Goal: Find specific page/section: Find specific page/section

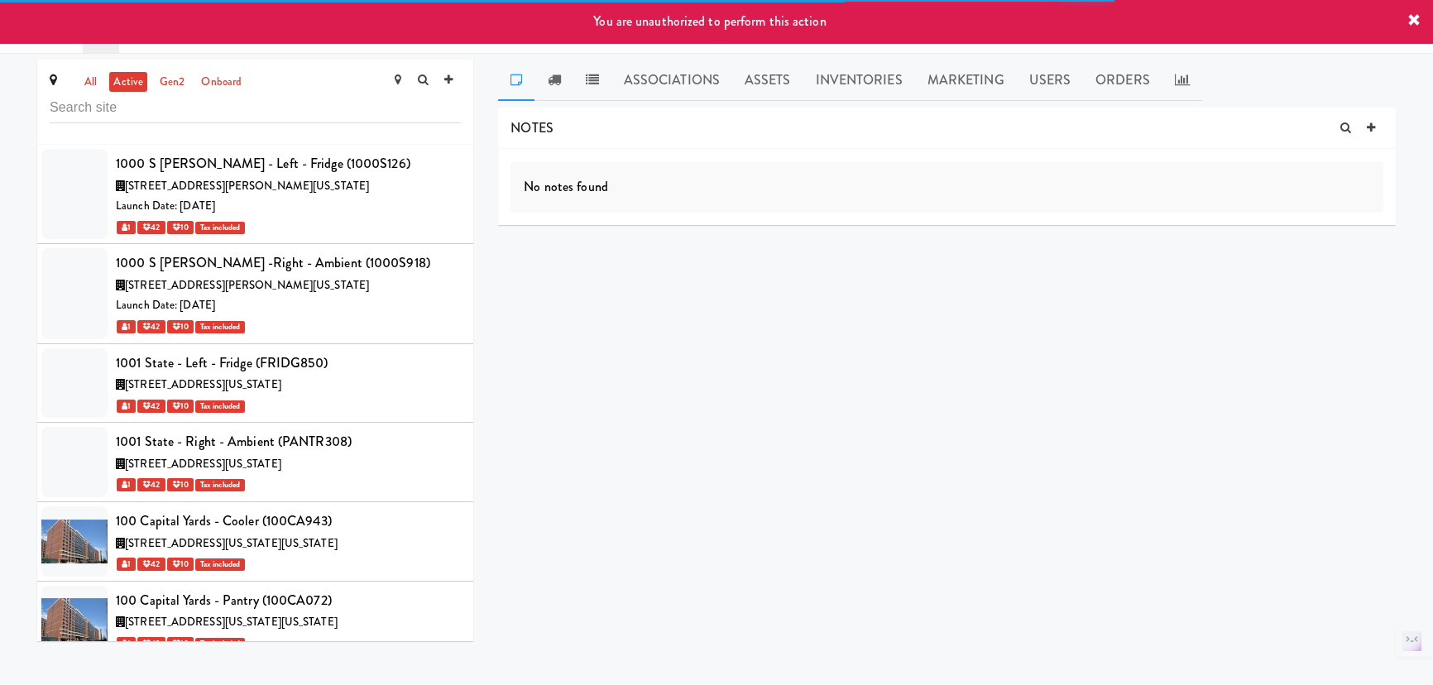
scroll to position [15440, 0]
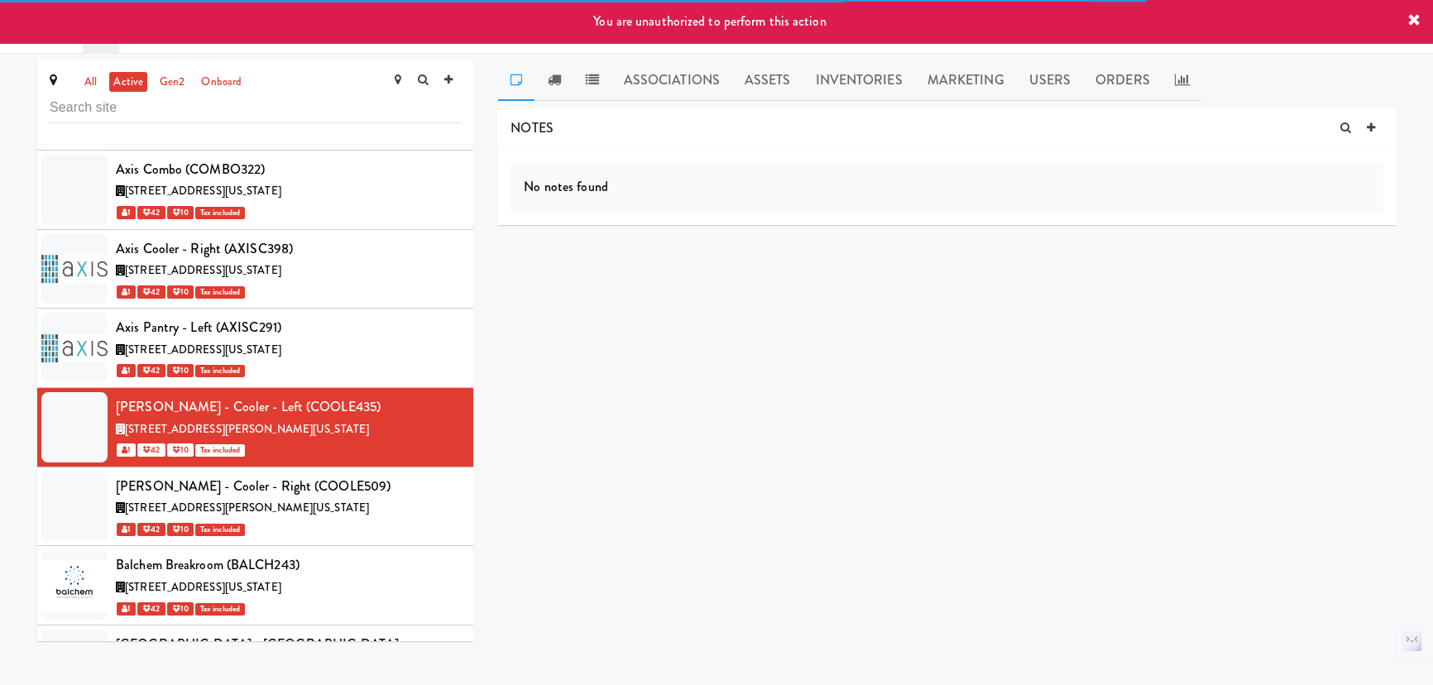
click at [769, 92] on link "Assets" at bounding box center [767, 80] width 71 height 41
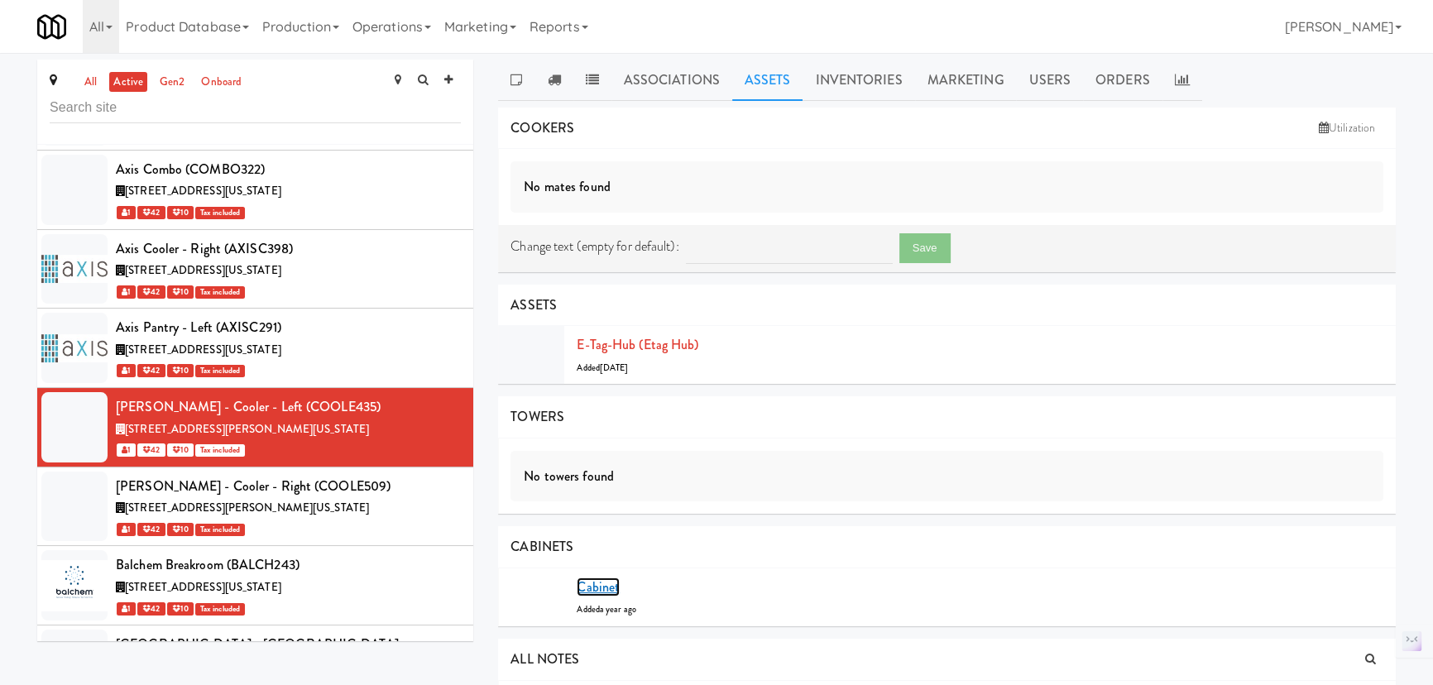
click at [611, 585] on link "Cabinet" at bounding box center [598, 586] width 43 height 19
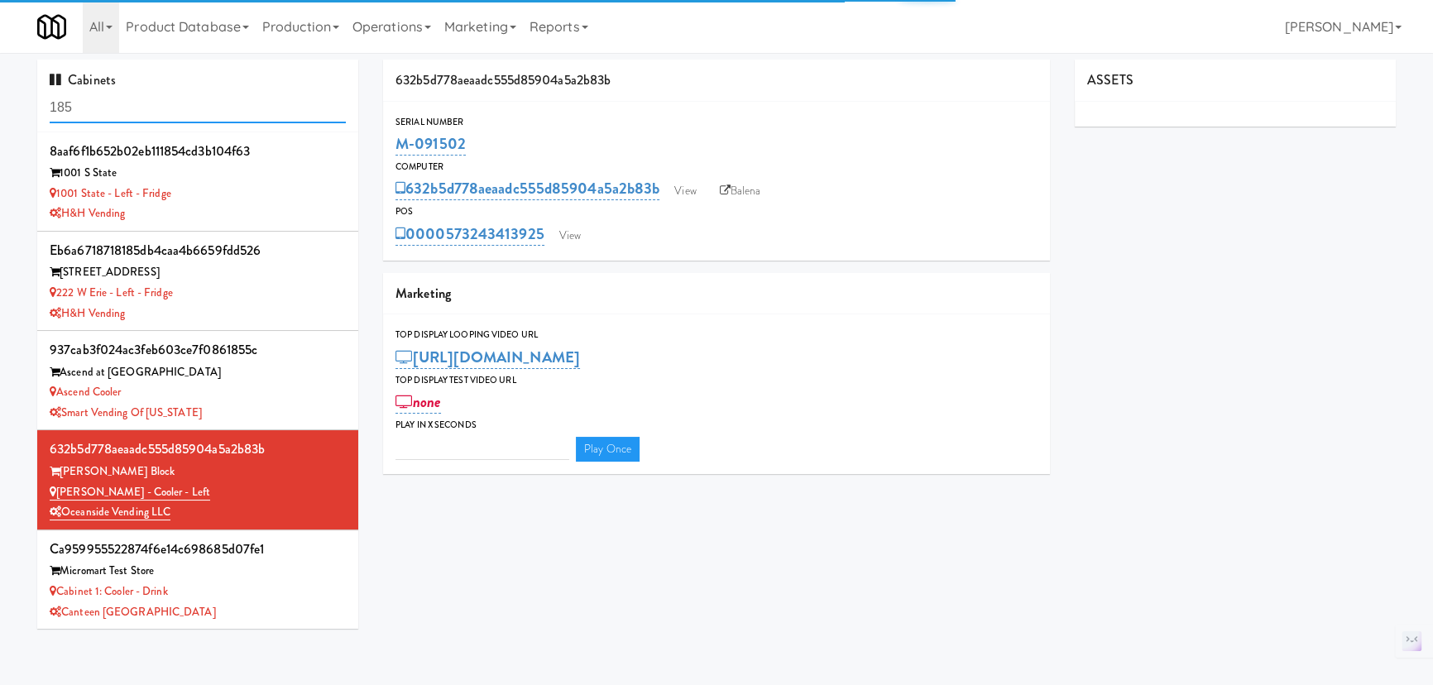
type input "3"
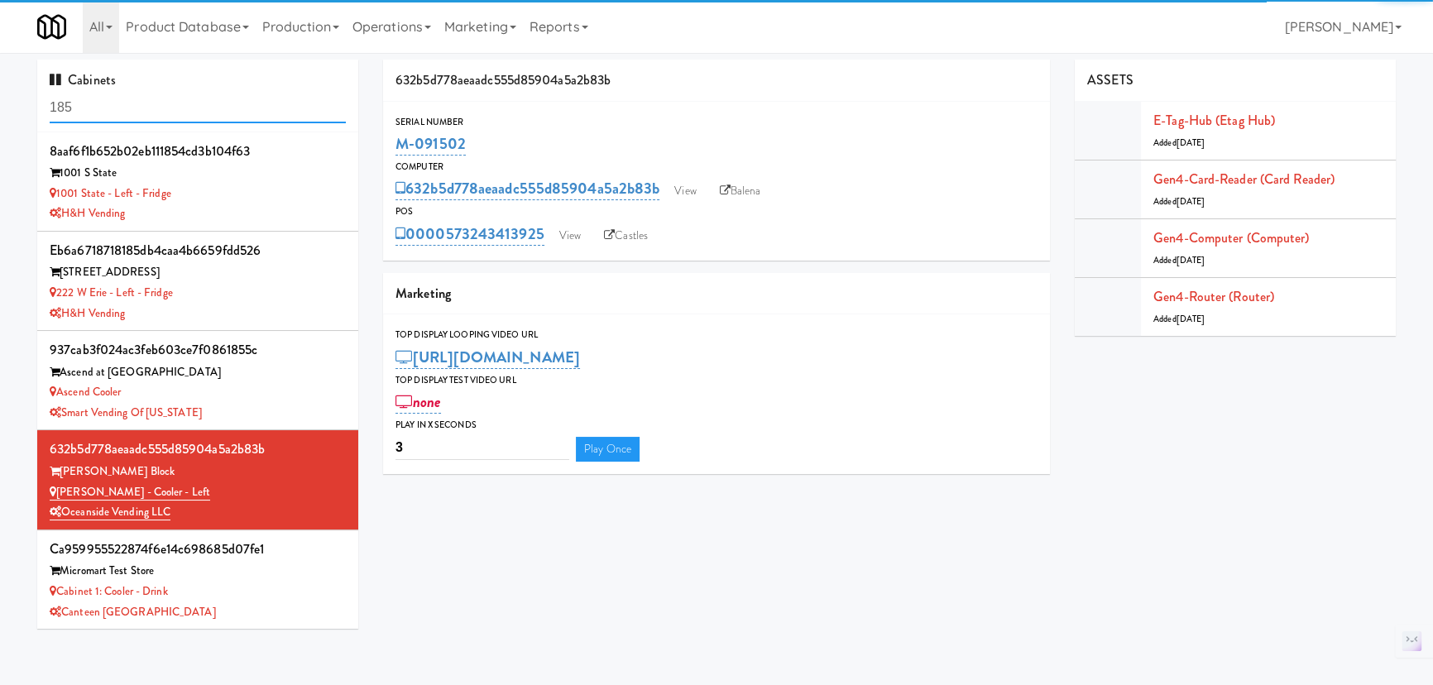
click at [157, 111] on input "185" at bounding box center [198, 108] width 296 height 31
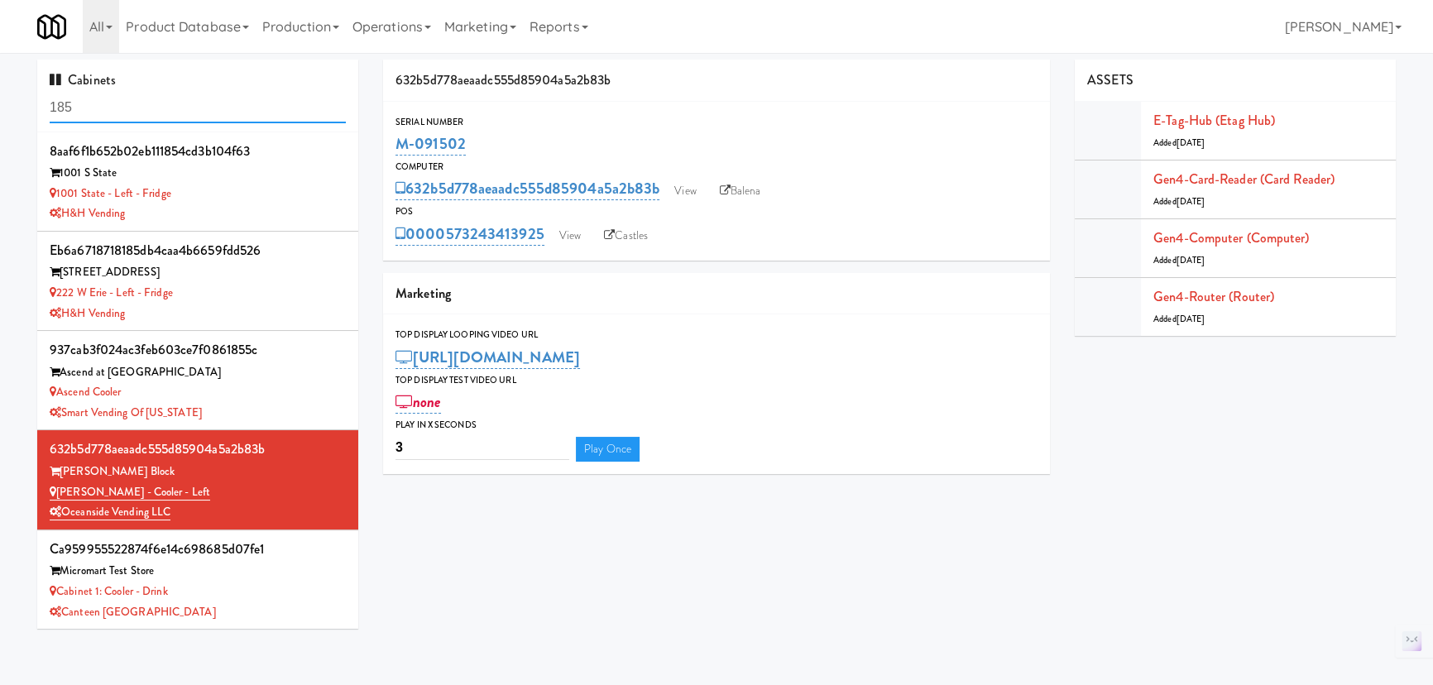
click at [157, 111] on input "185" at bounding box center [198, 108] width 296 height 31
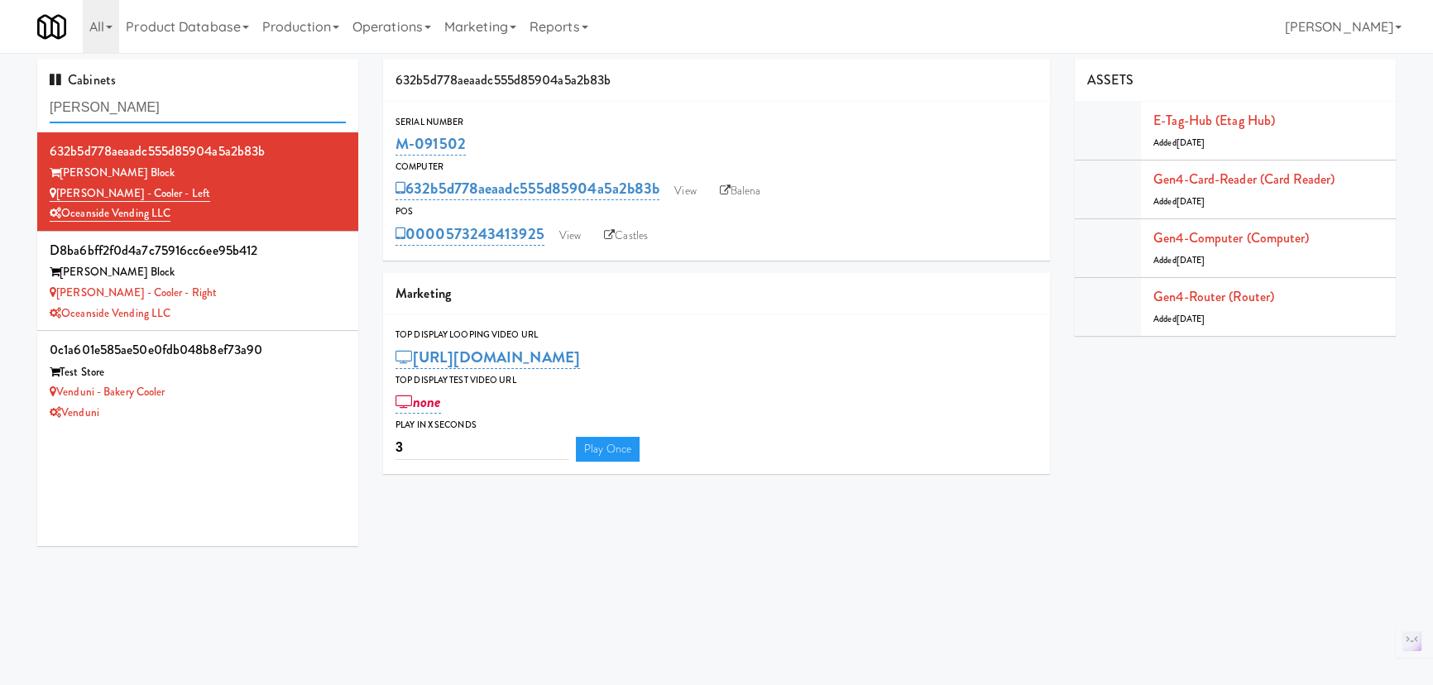
type input "[PERSON_NAME]"
drag, startPoint x: 486, startPoint y: 145, endPoint x: 369, endPoint y: 152, distance: 117.7
click at [369, 152] on div "Cabinets [PERSON_NAME] 632b5d778aeaadc555d85904a5a2b83b [PERSON_NAME] Block [PE…" at bounding box center [716, 309] width 1383 height 499
click at [370, 153] on div "Cabinets [PERSON_NAME] 632b5d778aeaadc555d85904a5a2b83b [PERSON_NAME] Block [PE…" at bounding box center [716, 309] width 1383 height 499
click at [539, 146] on div "M-091502" at bounding box center [716, 144] width 642 height 28
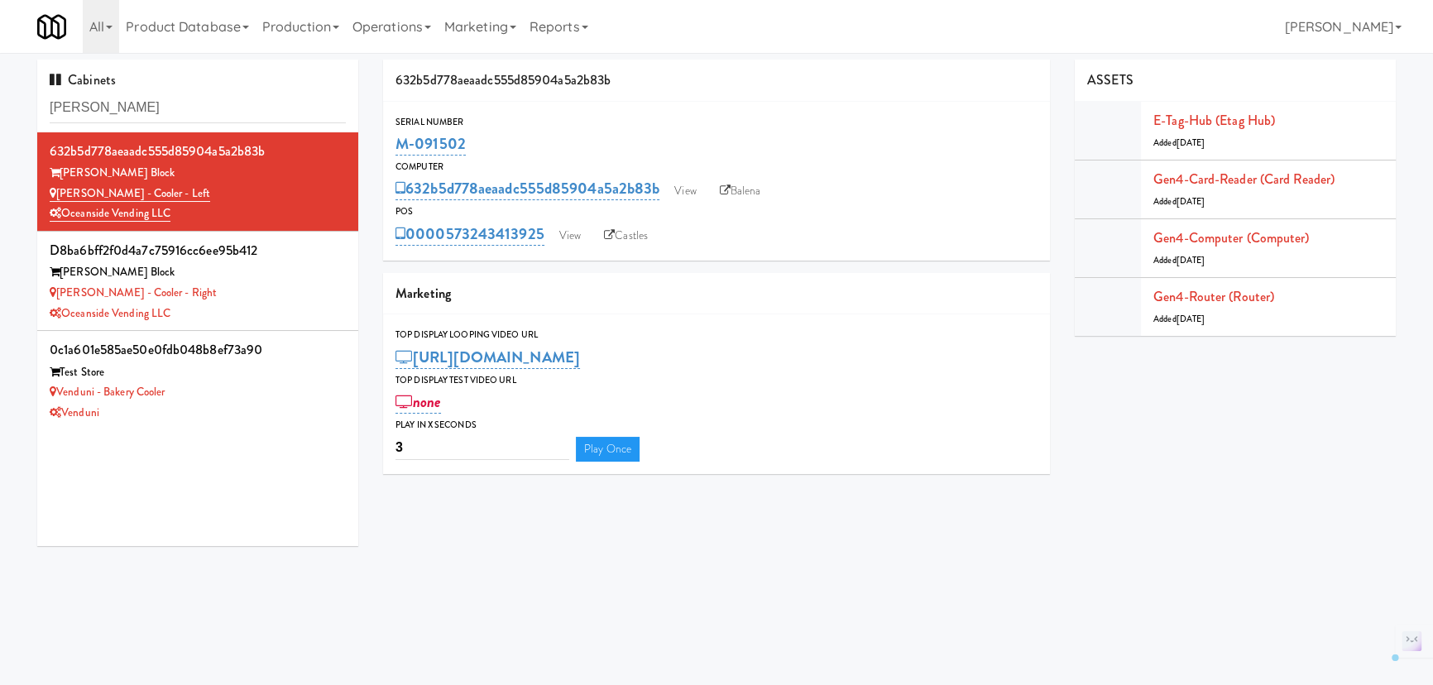
drag, startPoint x: 491, startPoint y: 151, endPoint x: 395, endPoint y: 146, distance: 96.1
click at [395, 146] on div "M-091502" at bounding box center [716, 144] width 642 height 28
copy link "M-091502"
click at [274, 290] on div "[PERSON_NAME] - Cooler - Right" at bounding box center [198, 293] width 296 height 21
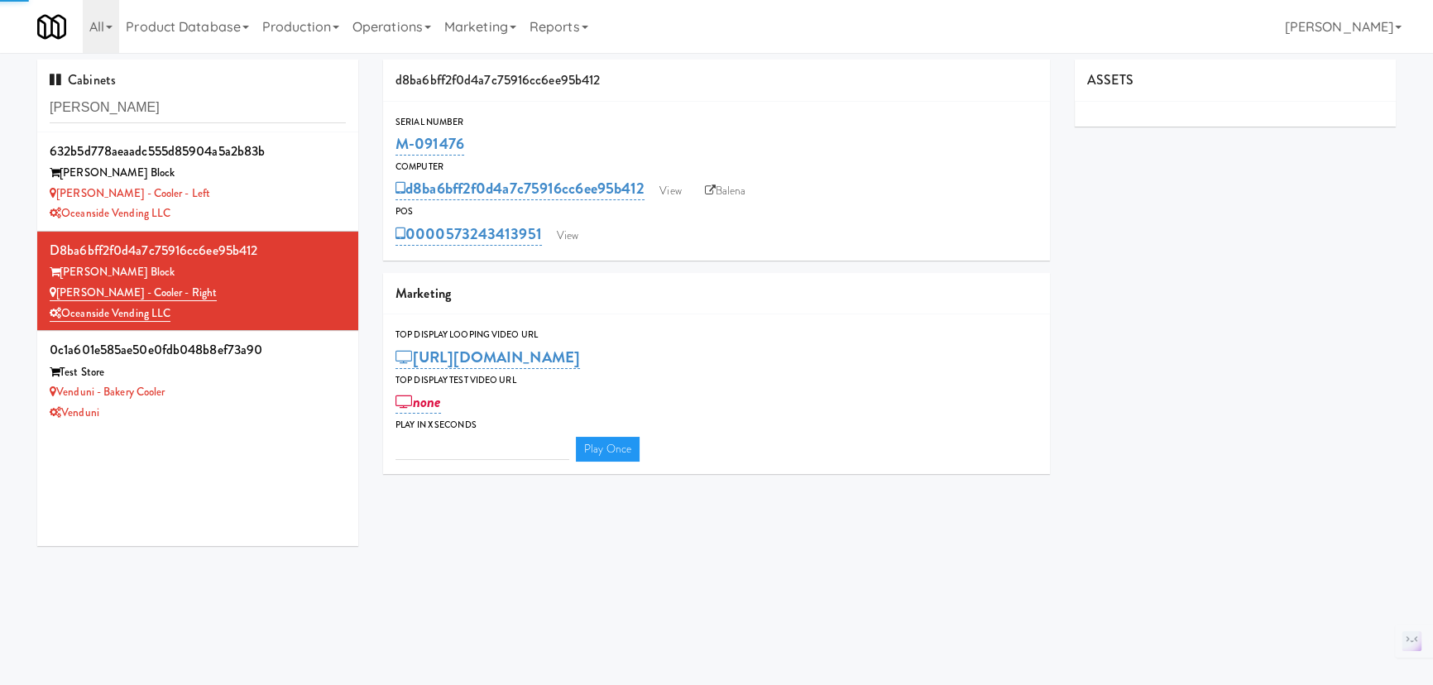
type input "3"
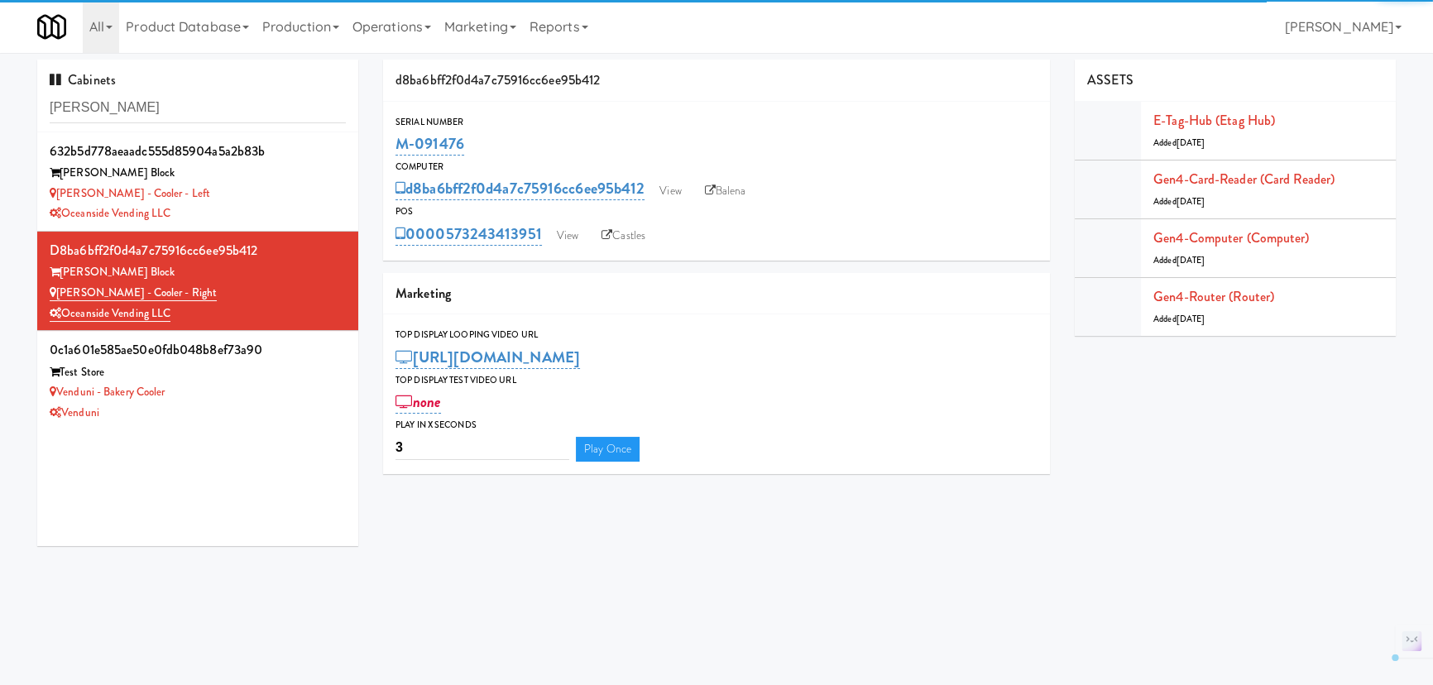
drag, startPoint x: 477, startPoint y: 138, endPoint x: 385, endPoint y: 148, distance: 93.2
click at [385, 148] on div "Serial Number M-091476" at bounding box center [716, 136] width 667 height 45
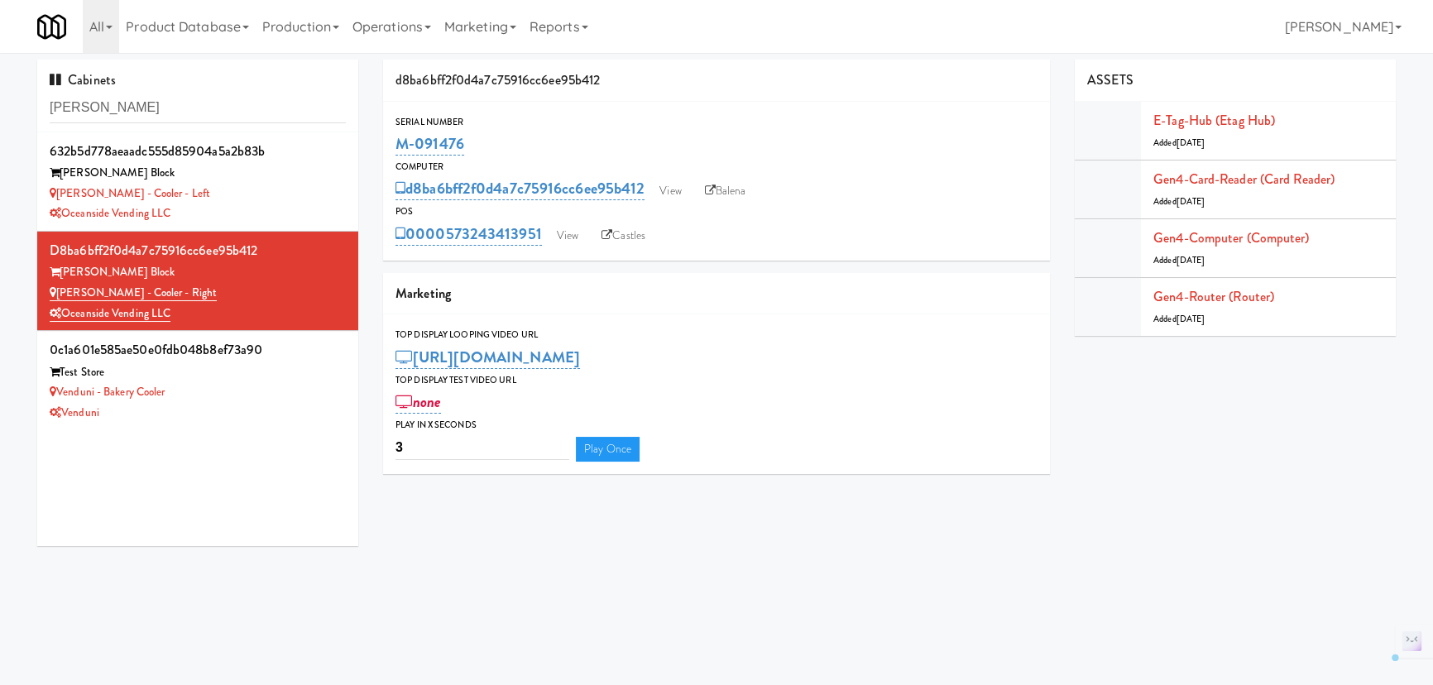
copy link "M-091476"
click at [314, 202] on div "[PERSON_NAME] - Cooler - Left" at bounding box center [198, 194] width 296 height 21
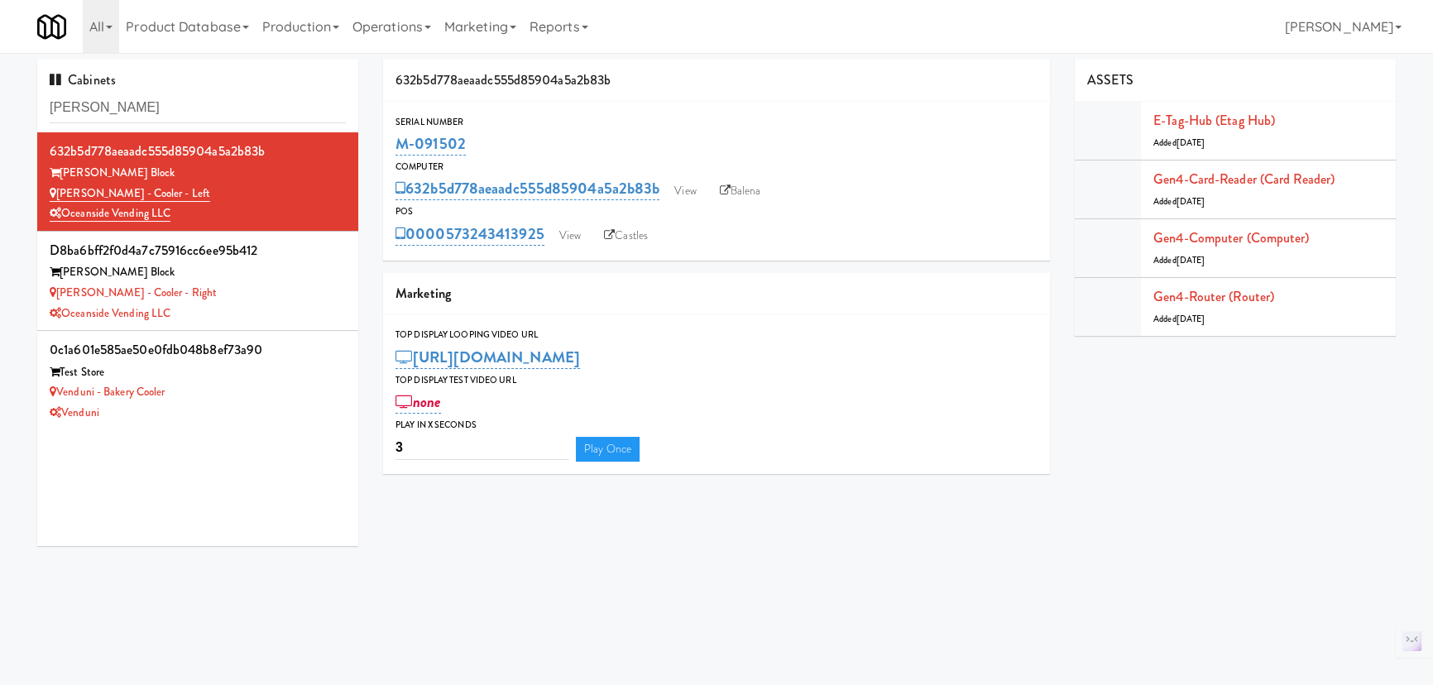
click at [292, 280] on div "[PERSON_NAME] Block" at bounding box center [198, 272] width 296 height 21
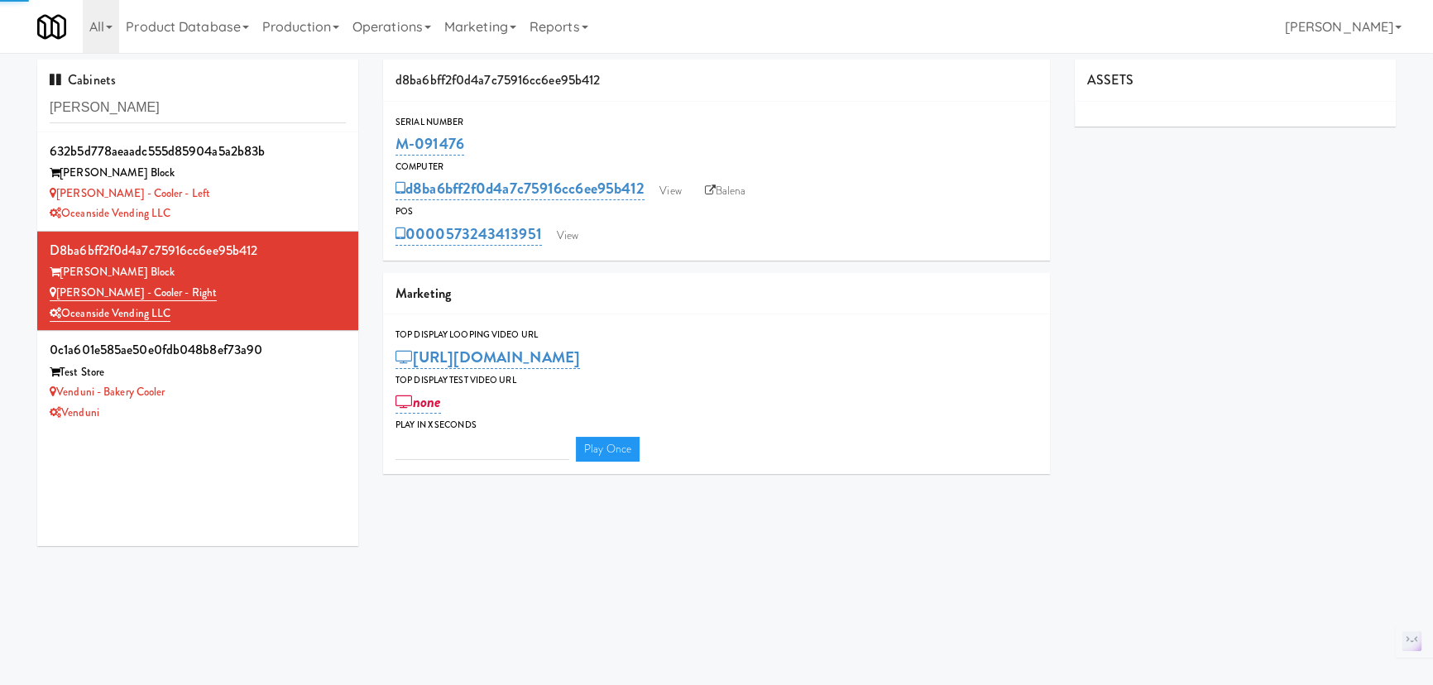
type input "3"
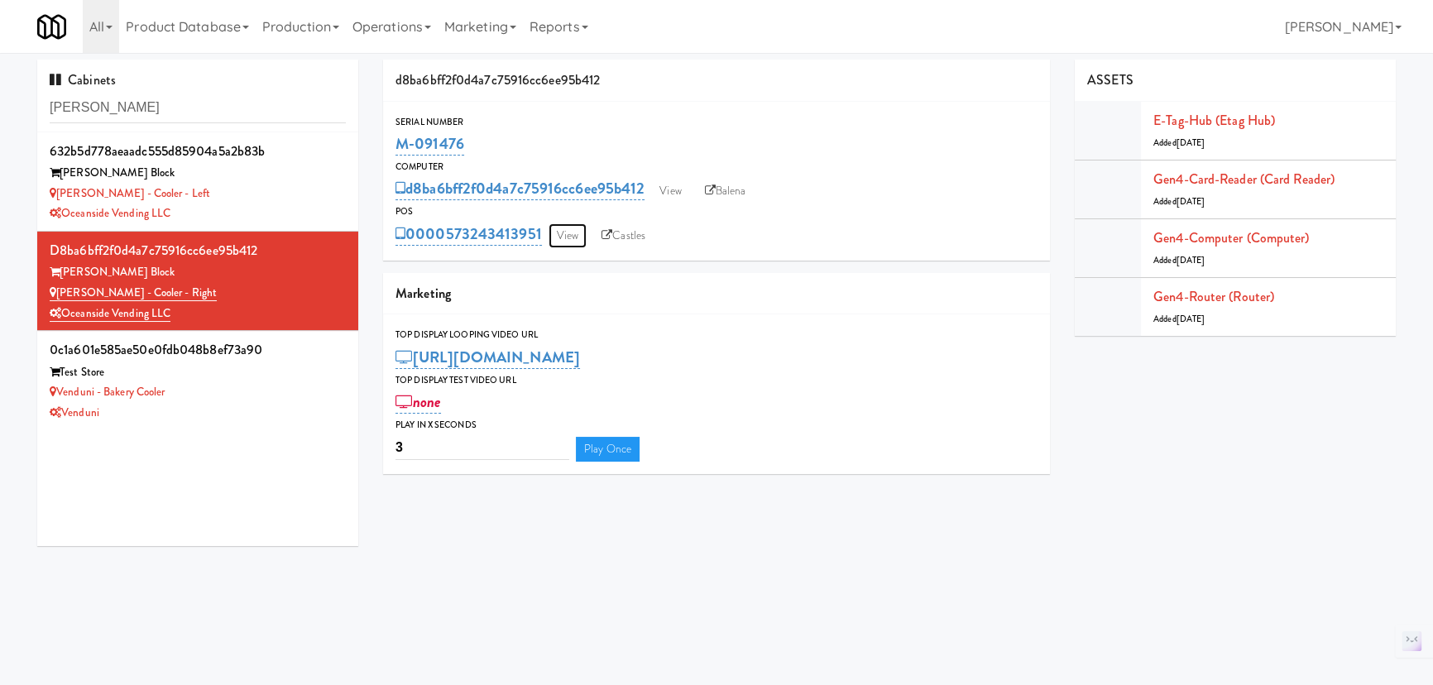
click at [577, 232] on link "View" at bounding box center [568, 235] width 38 height 25
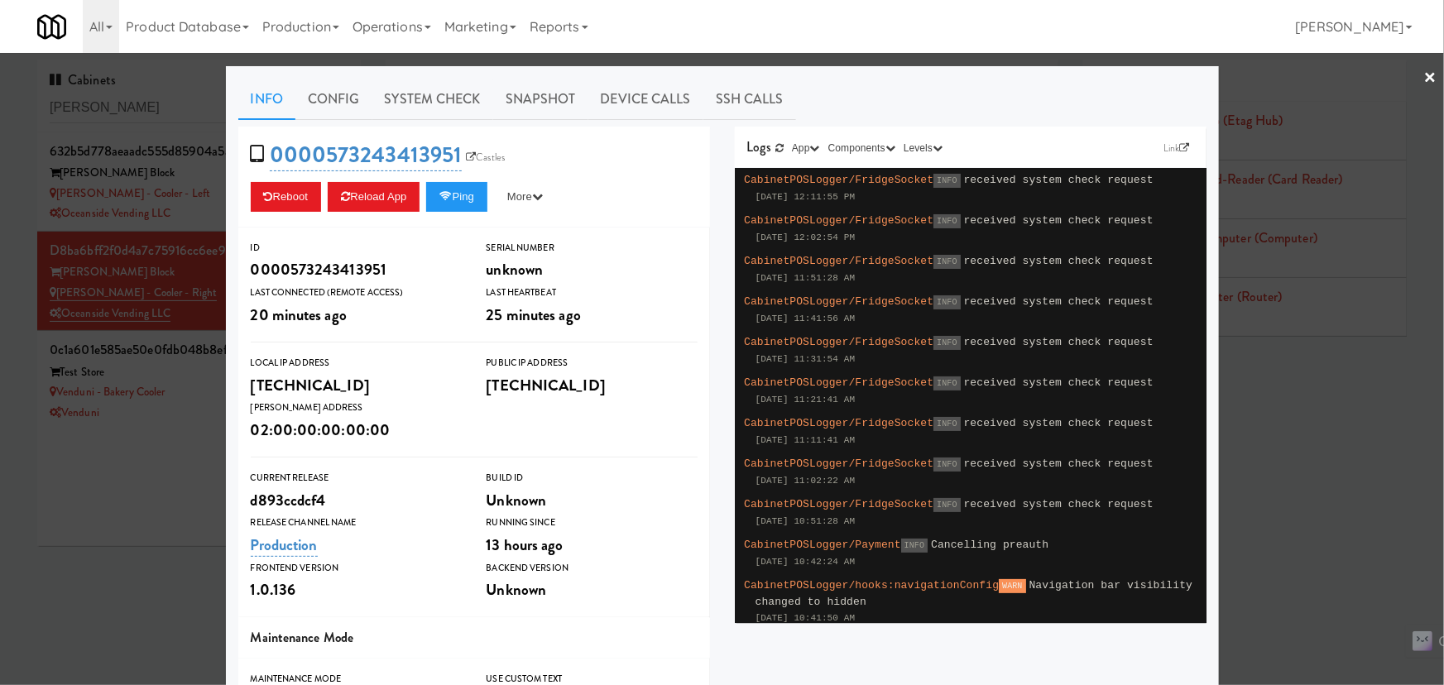
click at [125, 528] on div at bounding box center [722, 342] width 1444 height 685
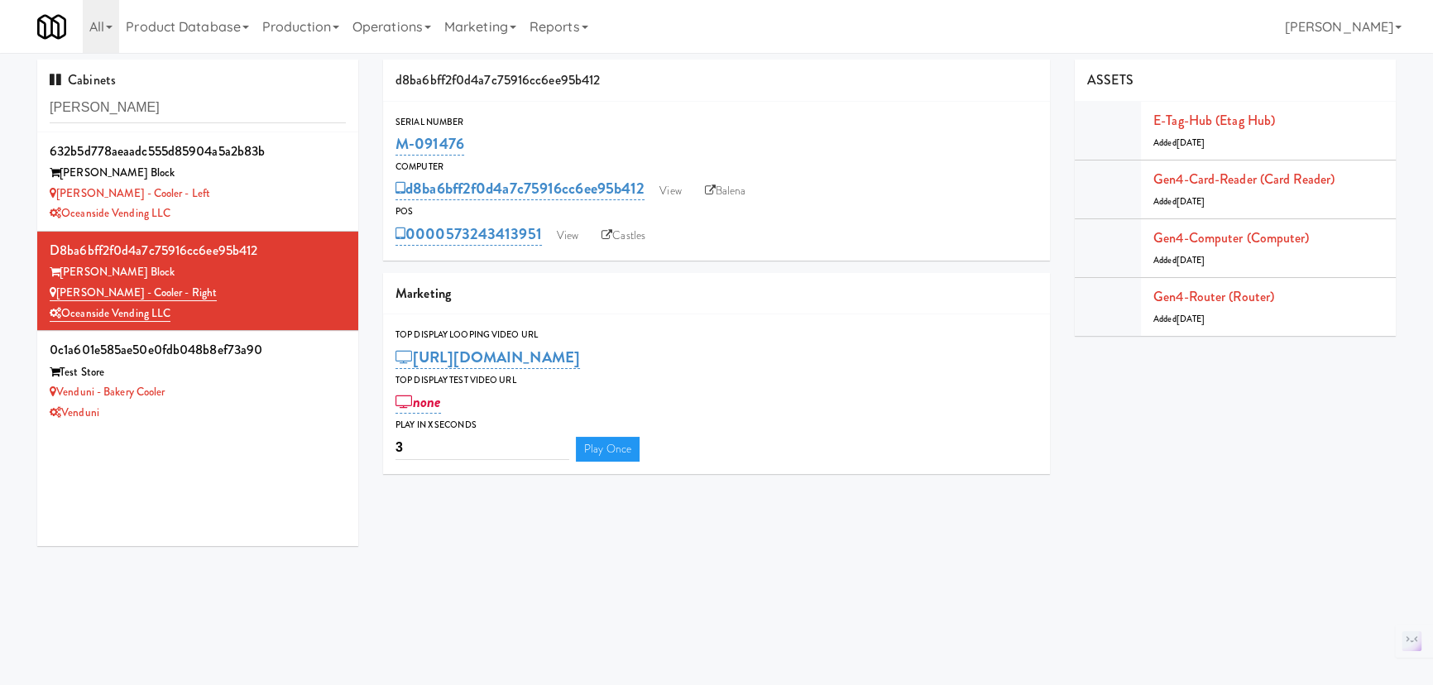
click at [735, 184] on link "Balena" at bounding box center [726, 191] width 58 height 25
click at [236, 199] on div "[PERSON_NAME] - Cooler - Left" at bounding box center [198, 194] width 296 height 21
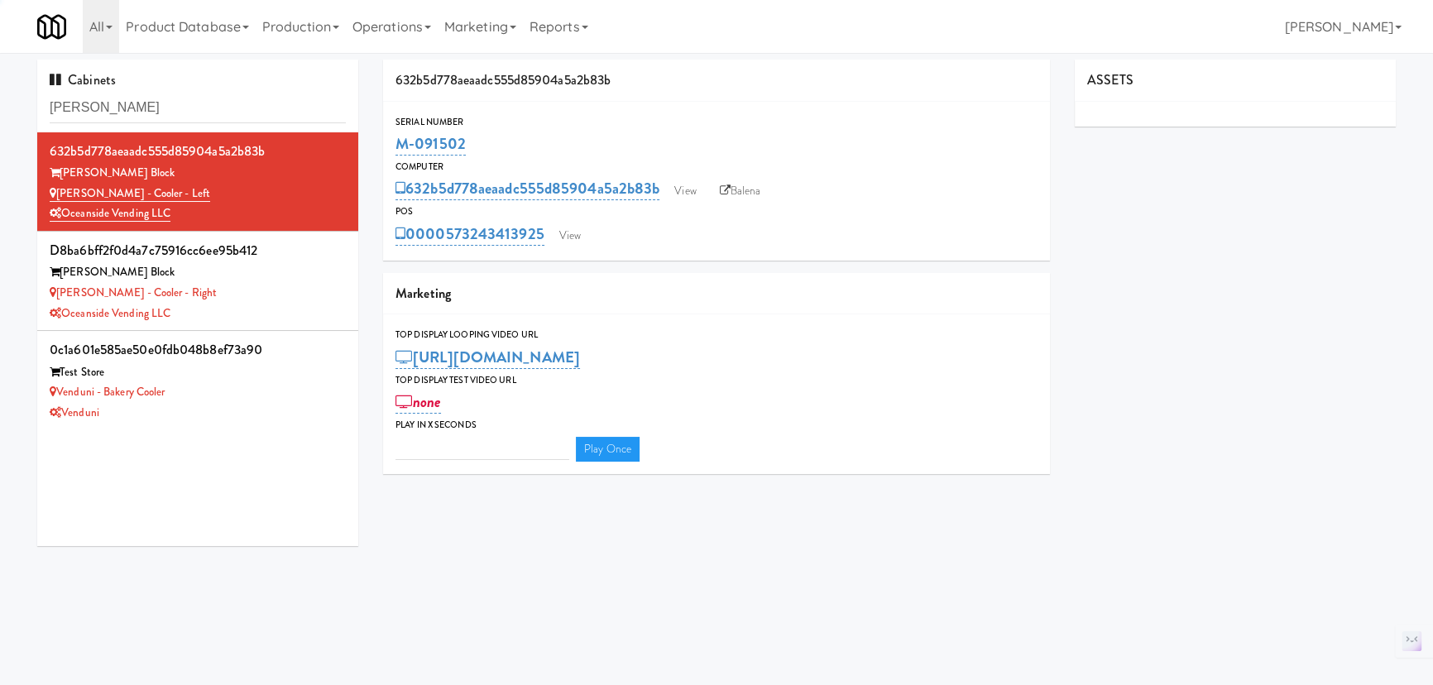
type input "3"
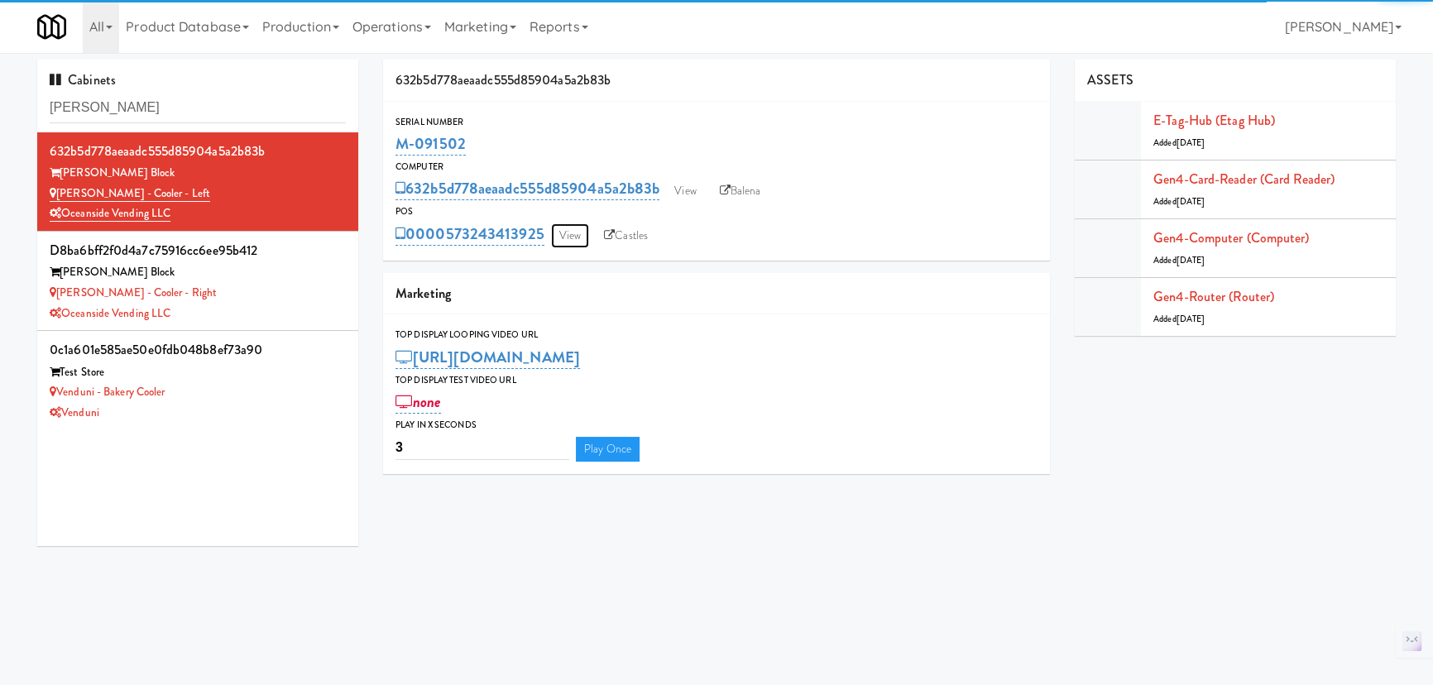
click at [581, 232] on link "View" at bounding box center [570, 235] width 38 height 25
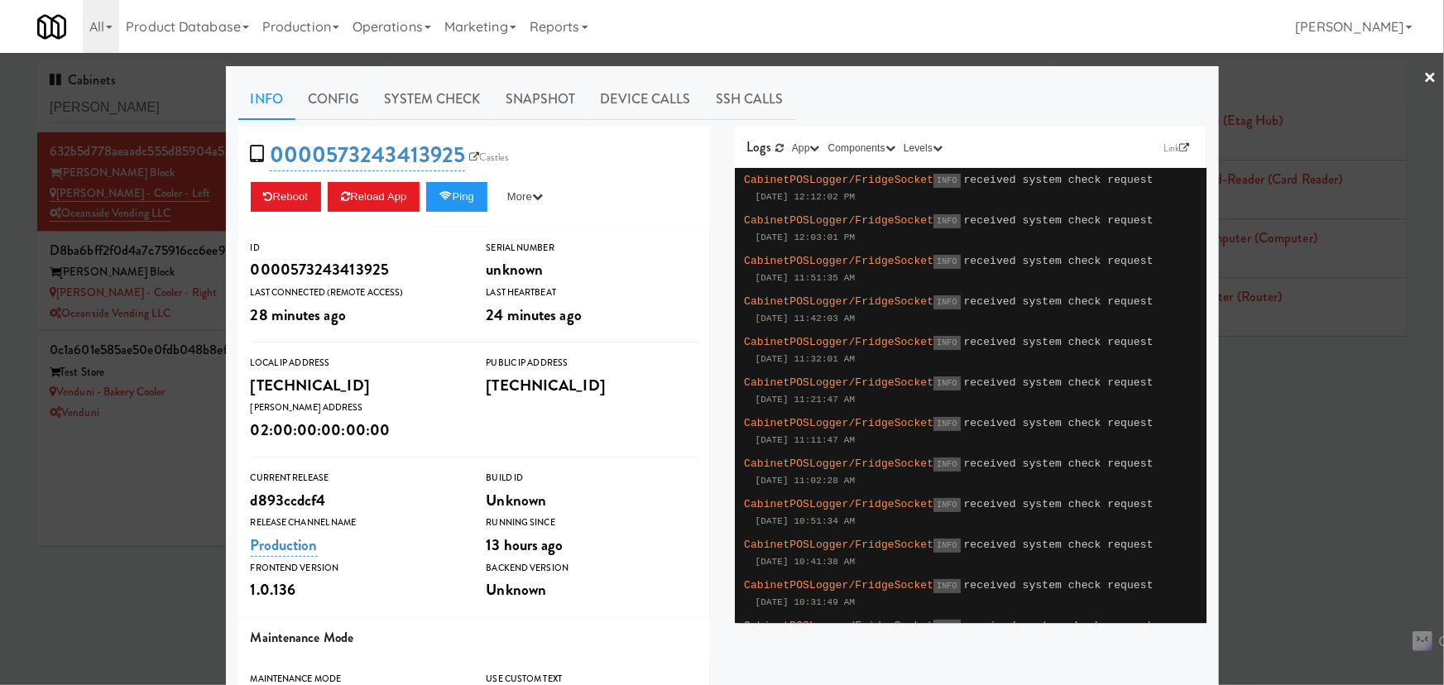
click at [130, 525] on div at bounding box center [722, 342] width 1444 height 685
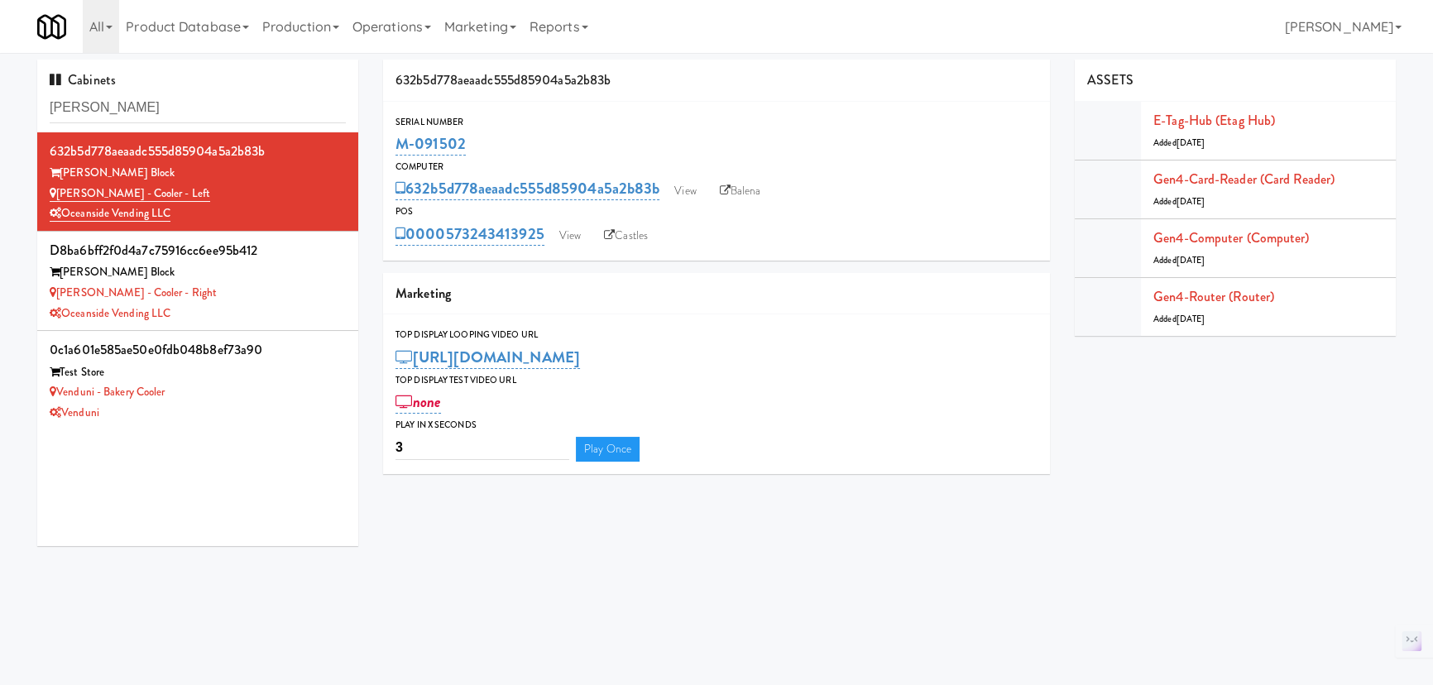
click at [751, 185] on link "Balena" at bounding box center [741, 191] width 58 height 25
click at [270, 283] on div "[PERSON_NAME] - Cooler - Right" at bounding box center [198, 293] width 296 height 21
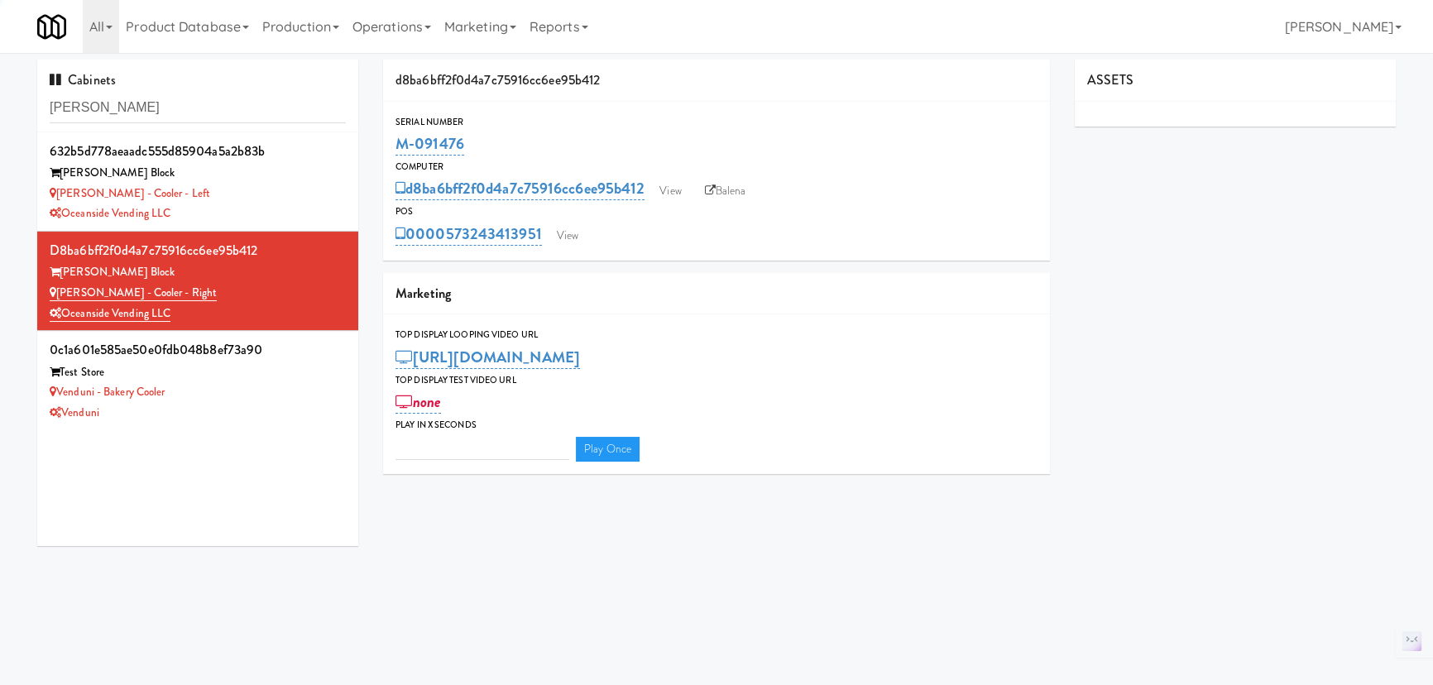
type input "3"
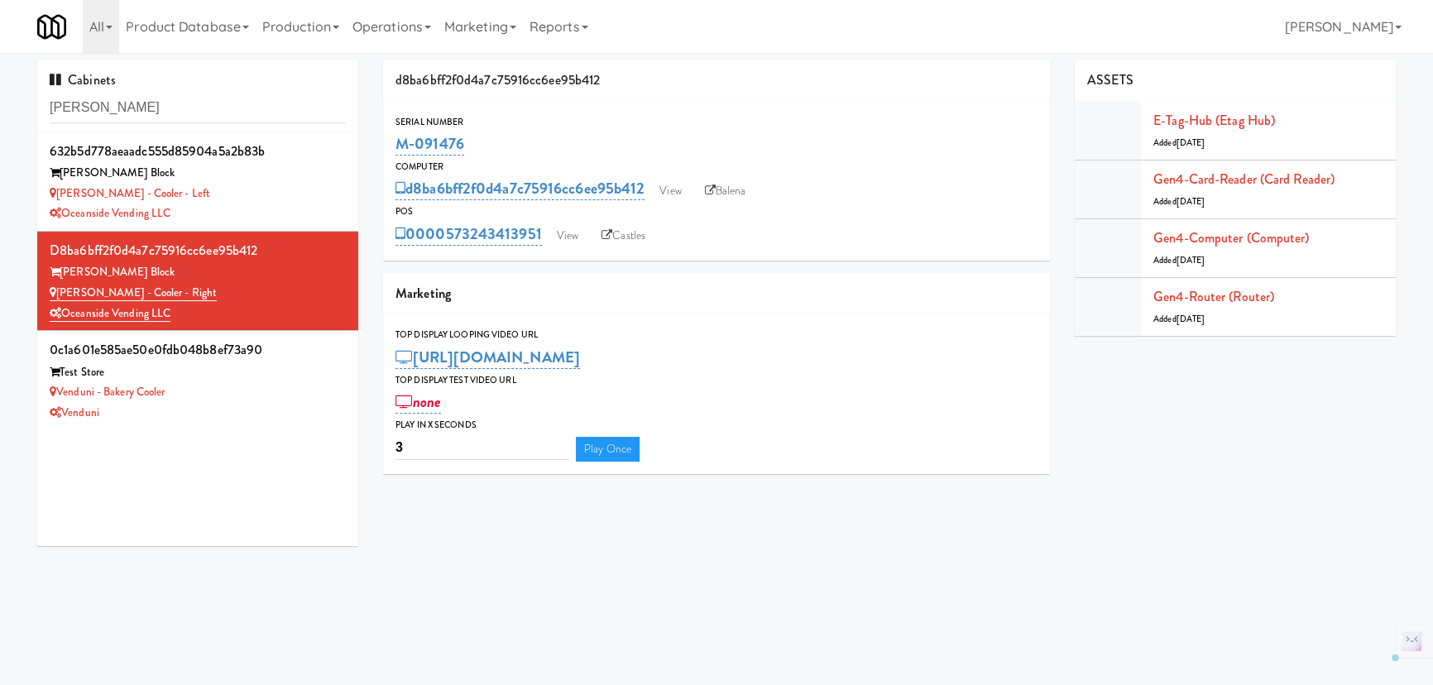
drag, startPoint x: 484, startPoint y: 153, endPoint x: 385, endPoint y: 154, distance: 99.3
click at [385, 154] on div "Serial Number M-091476" at bounding box center [716, 136] width 667 height 45
click at [303, 189] on div "[PERSON_NAME] - Cooler - Left" at bounding box center [198, 194] width 296 height 21
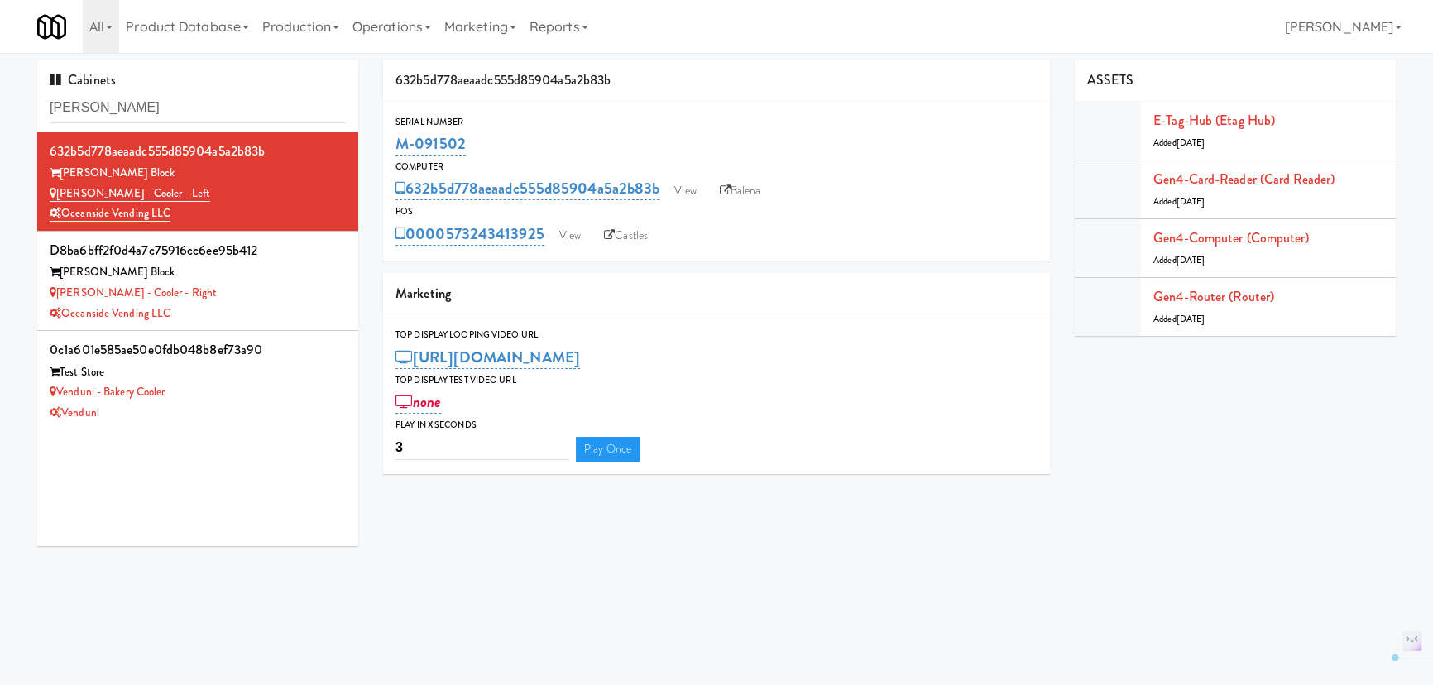
drag, startPoint x: 412, startPoint y: 156, endPoint x: 399, endPoint y: 149, distance: 15.2
click at [399, 149] on div "M-091502" at bounding box center [716, 144] width 642 height 28
copy link "M-091502"
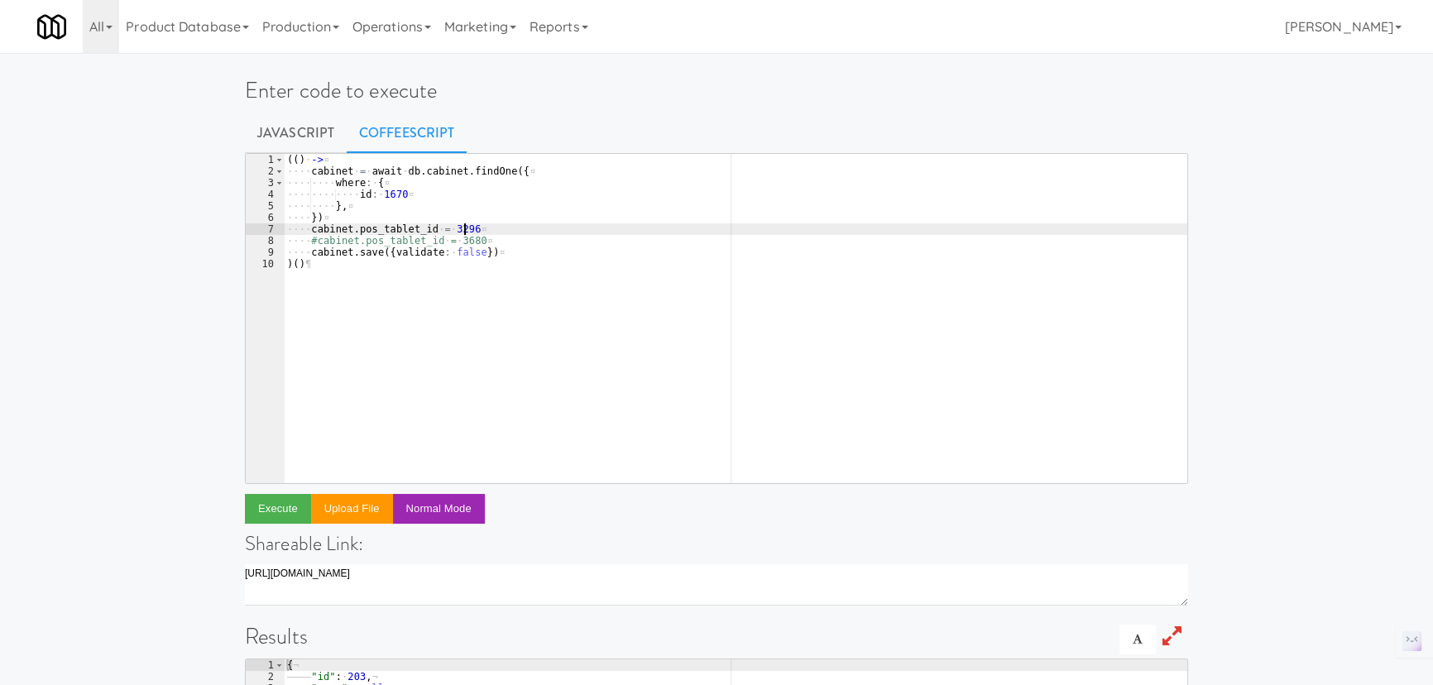
scroll to position [0, 13]
